Goal: Task Accomplishment & Management: Manage account settings

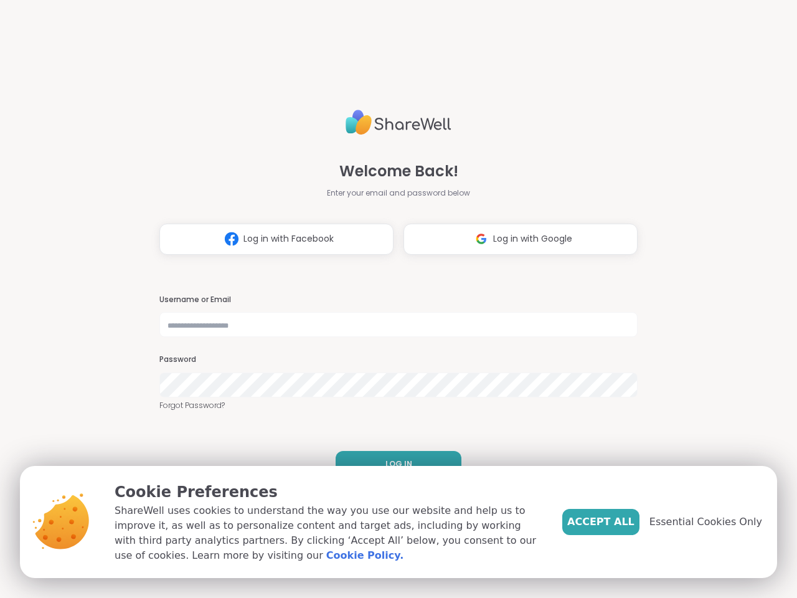
click at [393, 299] on h3 "Username or Email" at bounding box center [398, 299] width 478 height 11
click at [271, 239] on span "Log in with Facebook" at bounding box center [288, 238] width 90 height 13
click at [516, 239] on span "Log in with Google" at bounding box center [532, 238] width 79 height 13
click at [393, 464] on span "LOG IN" at bounding box center [398, 463] width 27 height 11
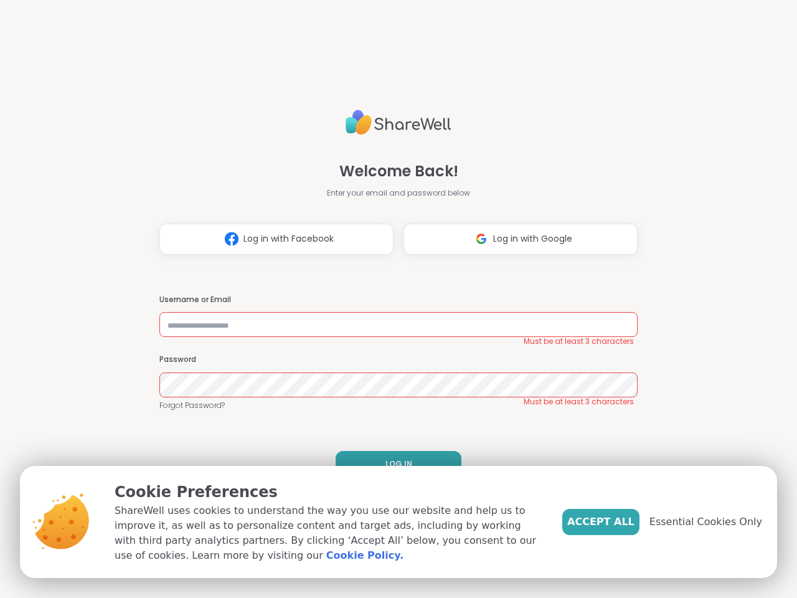
click at [621, 522] on span "Accept All" at bounding box center [600, 521] width 67 height 15
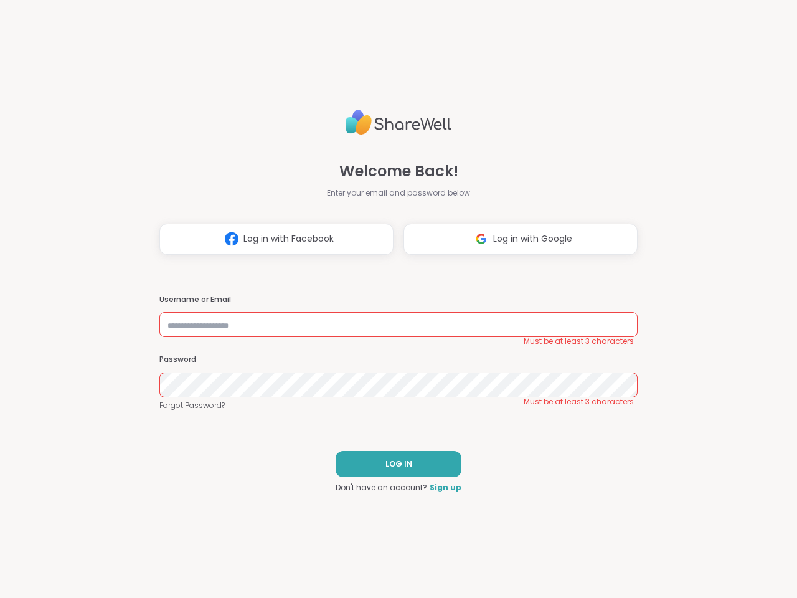
click at [713, 522] on div "Welcome Back! Enter your email and password below Log in with Facebook Log in w…" at bounding box center [398, 299] width 797 height 598
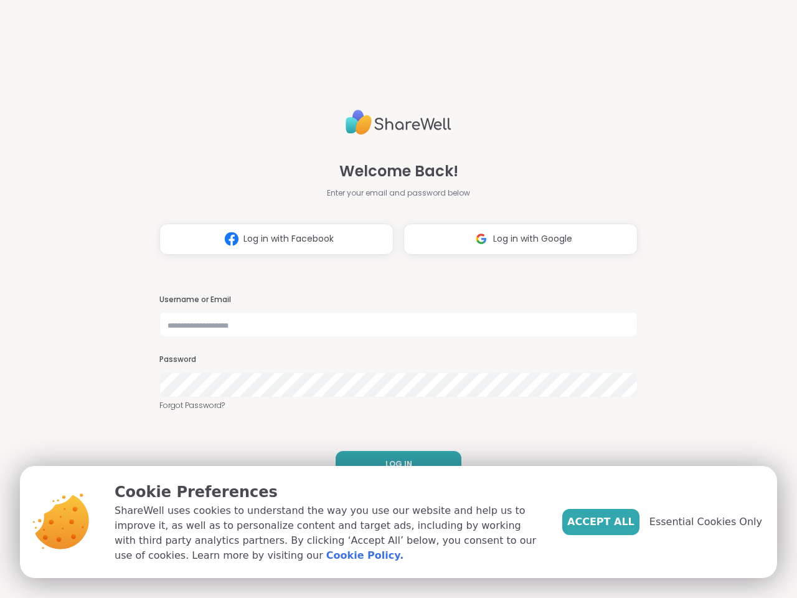
click at [393, 299] on h3 "Username or Email" at bounding box center [398, 299] width 478 height 11
click at [271, 239] on span "Log in with Facebook" at bounding box center [288, 238] width 90 height 13
click at [516, 239] on span "Log in with Google" at bounding box center [532, 238] width 79 height 13
click at [393, 464] on span "LOG IN" at bounding box center [398, 463] width 27 height 11
click at [621, 522] on span "Accept All" at bounding box center [600, 521] width 67 height 15
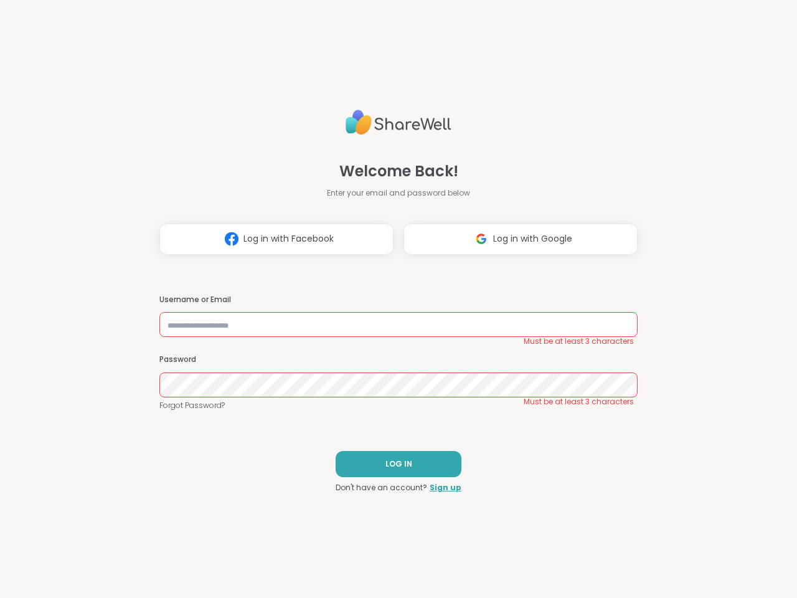
click at [713, 522] on div "Welcome Back! Enter your email and password below Log in with Facebook Log in w…" at bounding box center [398, 299] width 797 height 598
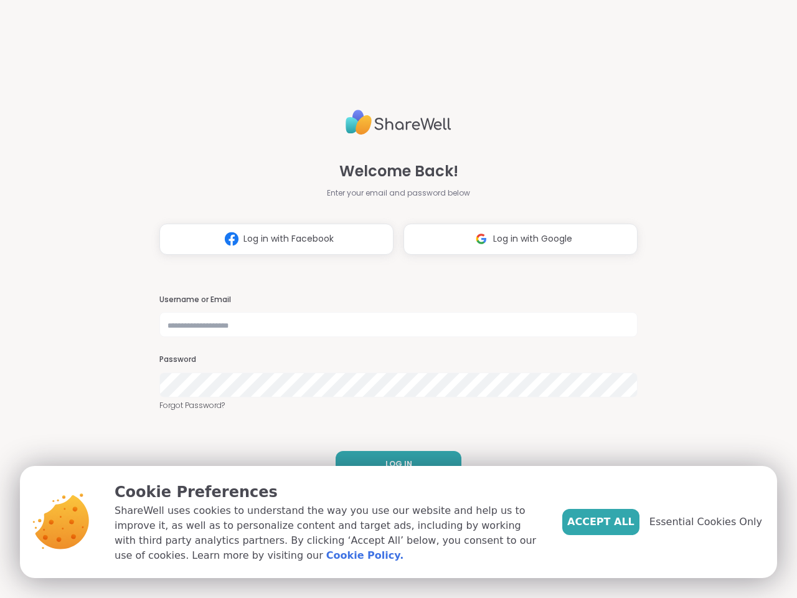
click at [393, 299] on h3 "Username or Email" at bounding box center [398, 299] width 478 height 11
click at [271, 239] on span "Log in with Facebook" at bounding box center [288, 238] width 90 height 13
click at [516, 239] on span "Log in with Google" at bounding box center [532, 238] width 79 height 13
click at [393, 464] on span "LOG IN" at bounding box center [398, 463] width 27 height 11
click at [621, 522] on span "Accept All" at bounding box center [600, 521] width 67 height 15
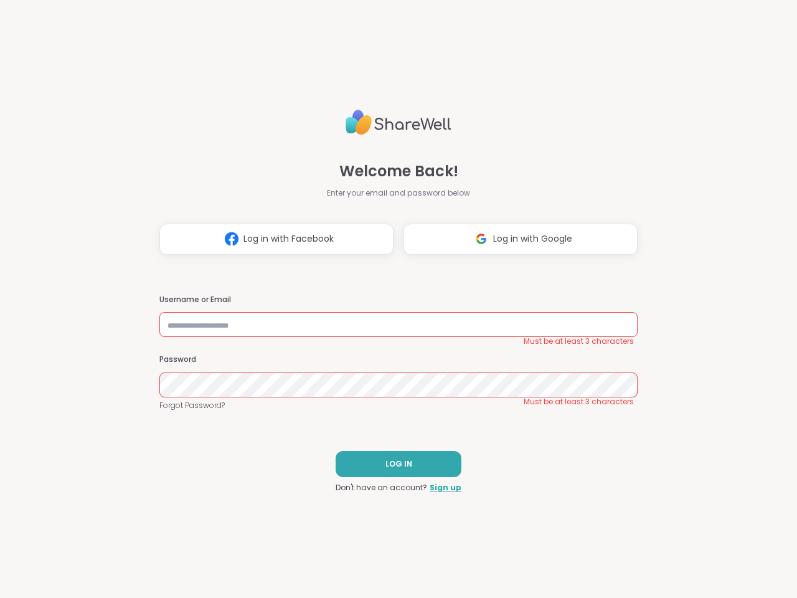
click at [713, 522] on div "Welcome Back! Enter your email and password below Log in with Facebook Log in w…" at bounding box center [398, 299] width 797 height 598
